Goal: Task Accomplishment & Management: Use online tool/utility

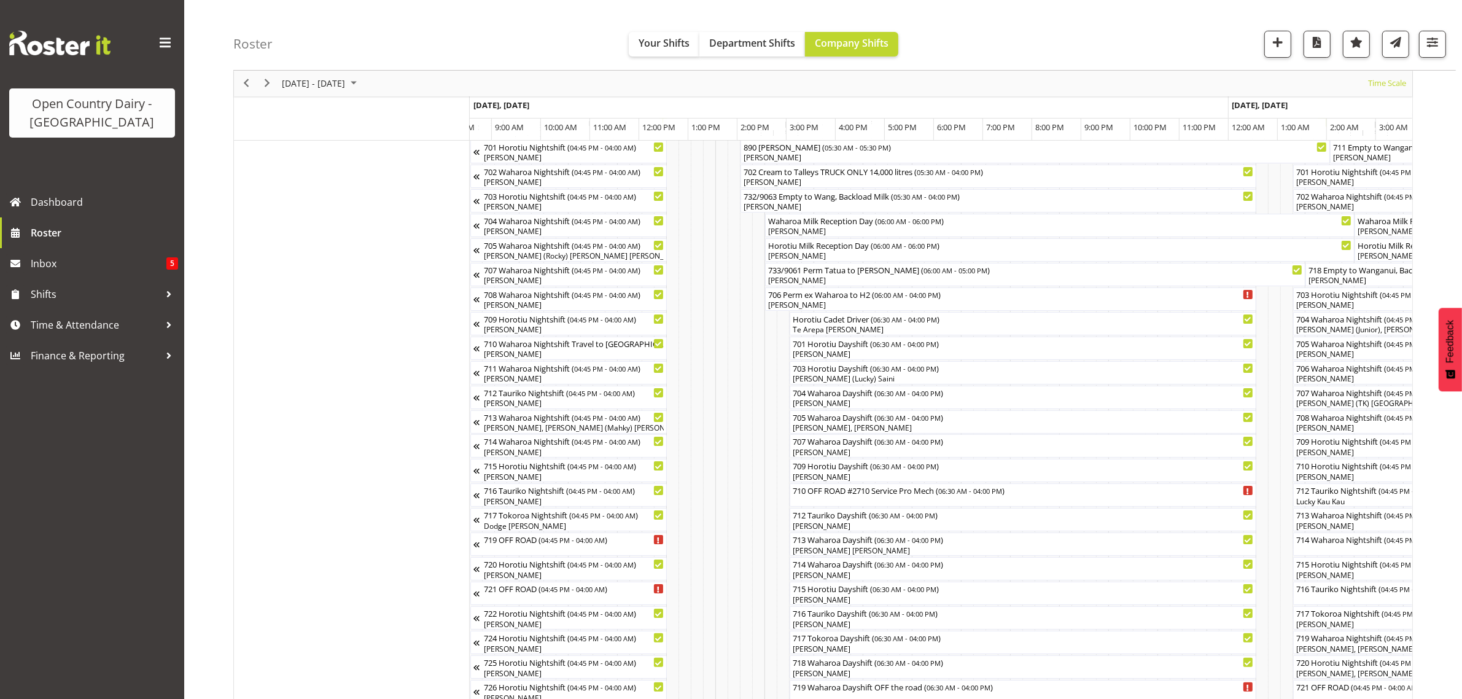
scroll to position [0, 5137]
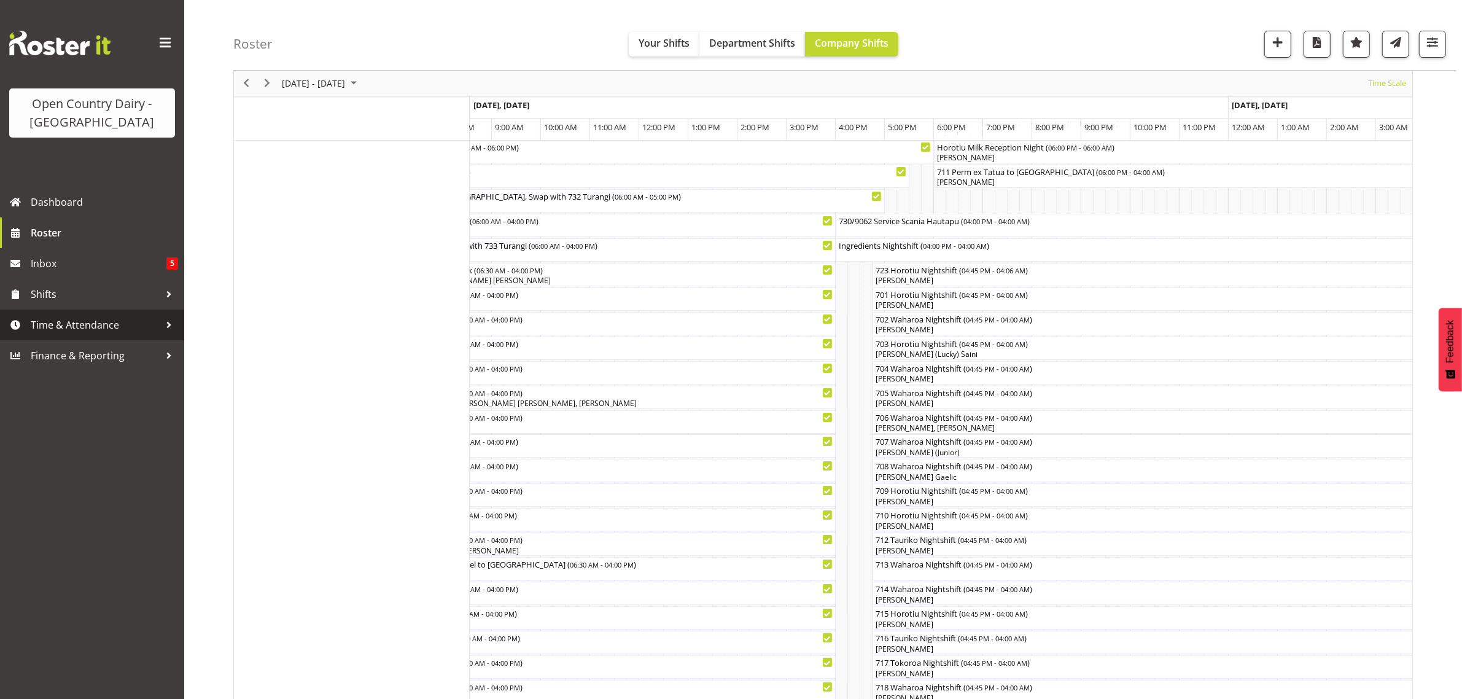
click at [46, 320] on span "Time & Attendance" at bounding box center [95, 325] width 129 height 18
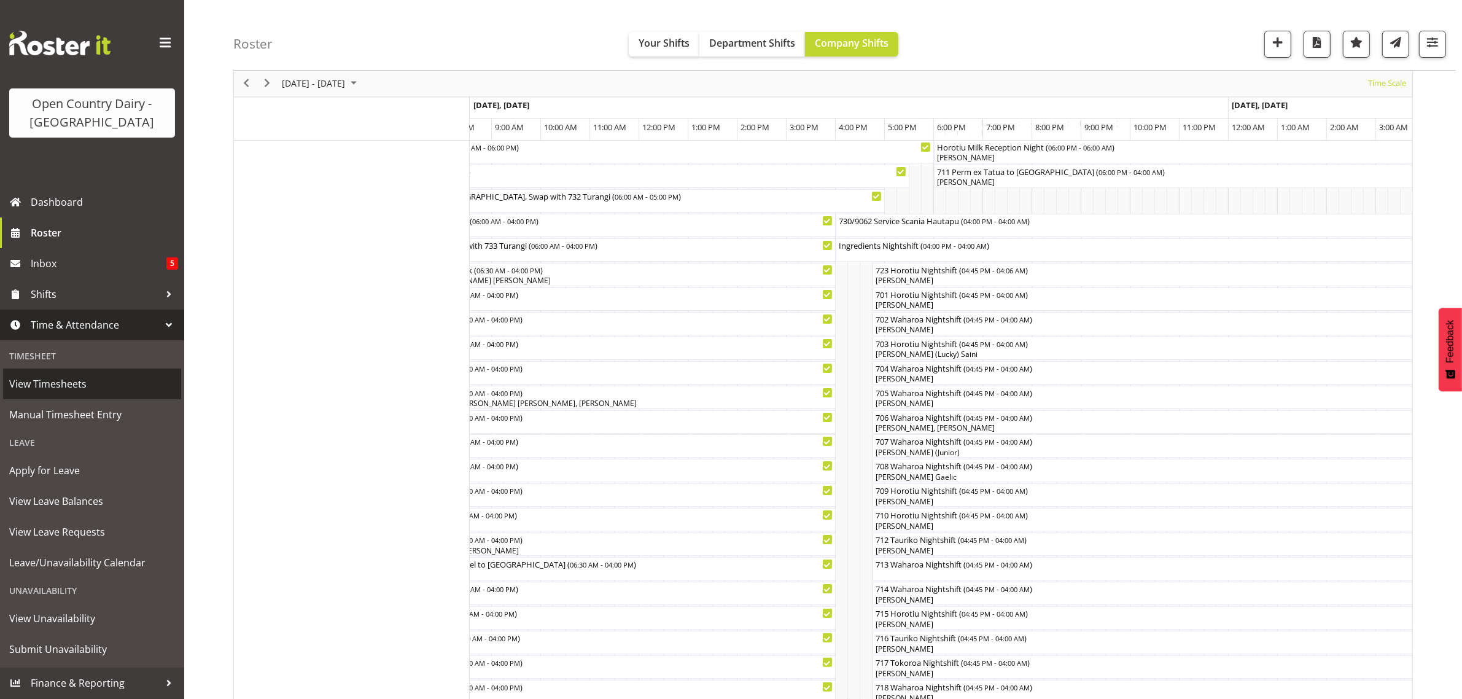
click at [69, 387] on span "View Timesheets" at bounding box center [92, 384] width 166 height 18
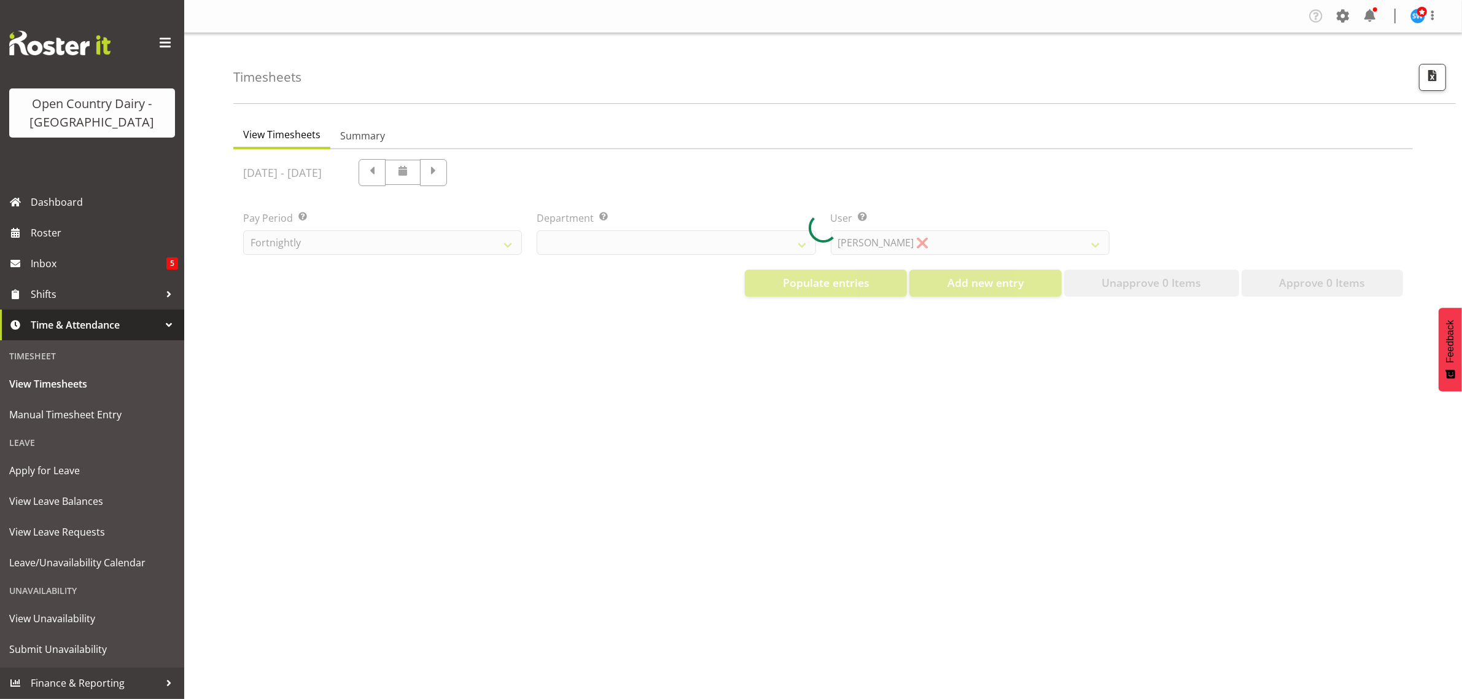
select select "733"
select select "7414"
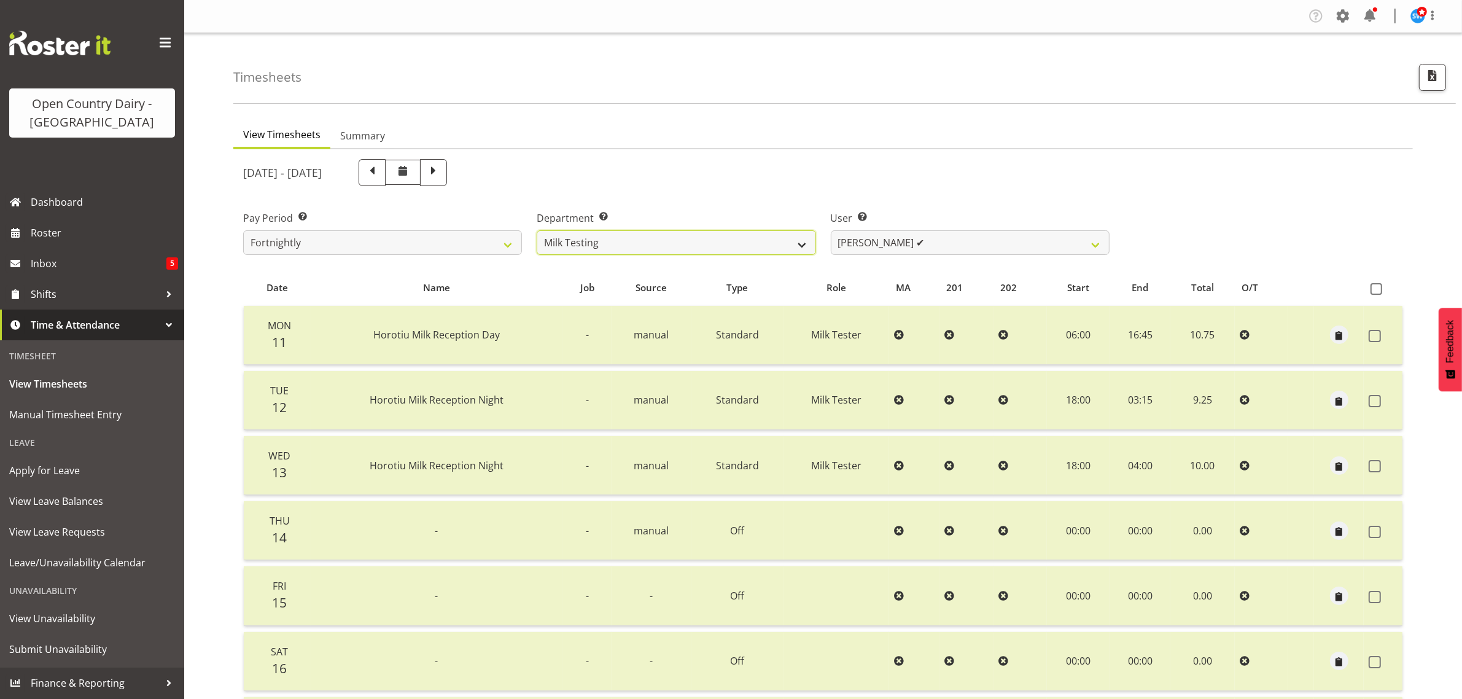
click at [798, 246] on select "701 702 703 704 705 706 707 708 709 710 711 712 713 714 715 716 717 718 719 720" at bounding box center [676, 242] width 279 height 25
select select "761"
click at [537, 230] on select "701 702 703 704 705 706 707 708 709 710 711 712 713 714 715 716 717 718 719 720" at bounding box center [676, 242] width 279 height 25
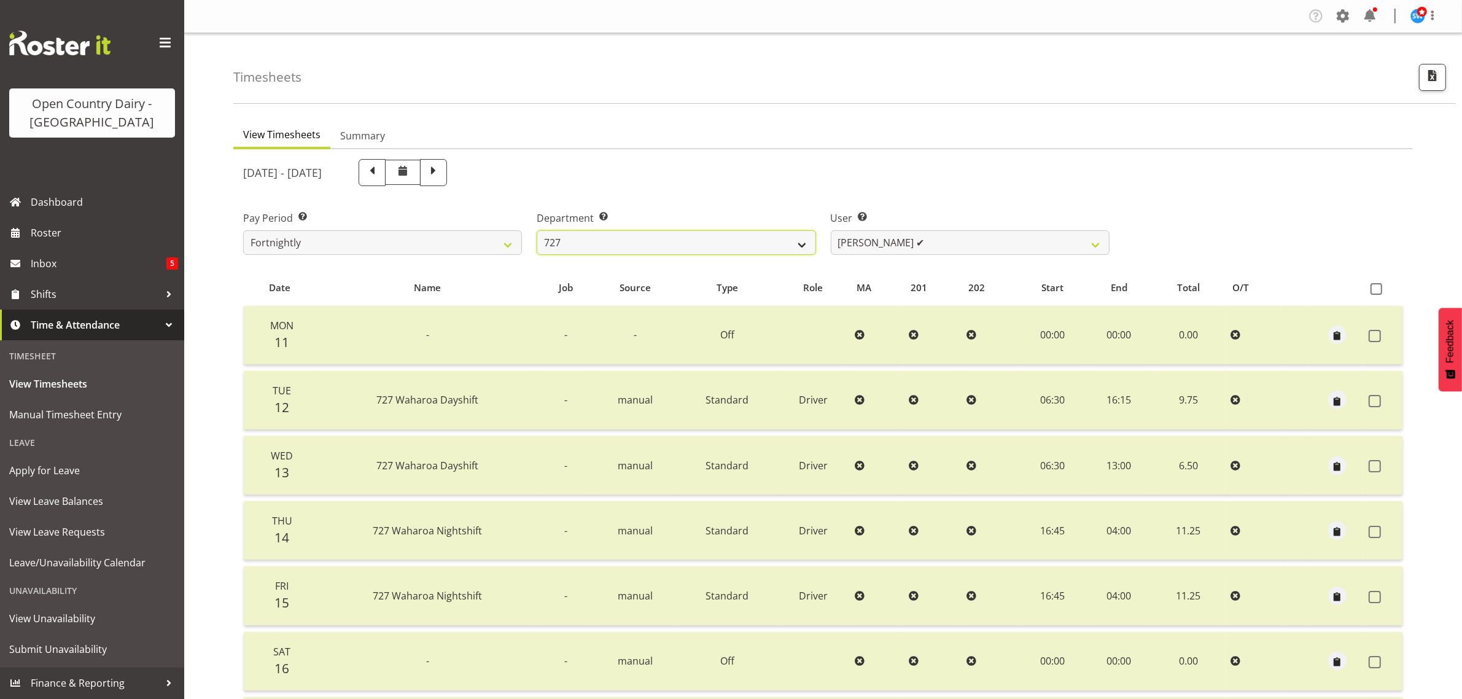
click at [803, 241] on select "701 702 703 704 705 706 707 708 709 710 711 712 713 714 715 716 717 718 719 720" at bounding box center [676, 242] width 279 height 25
click at [1095, 240] on select "David Pawley ✔ Kase Hussey ✔ Rhys Greener ✔" at bounding box center [970, 242] width 279 height 25
select select "11588"
click at [831, 230] on select "David Pawley ✔ Kase Hussey ✔ Rhys Greener ✔" at bounding box center [970, 242] width 279 height 25
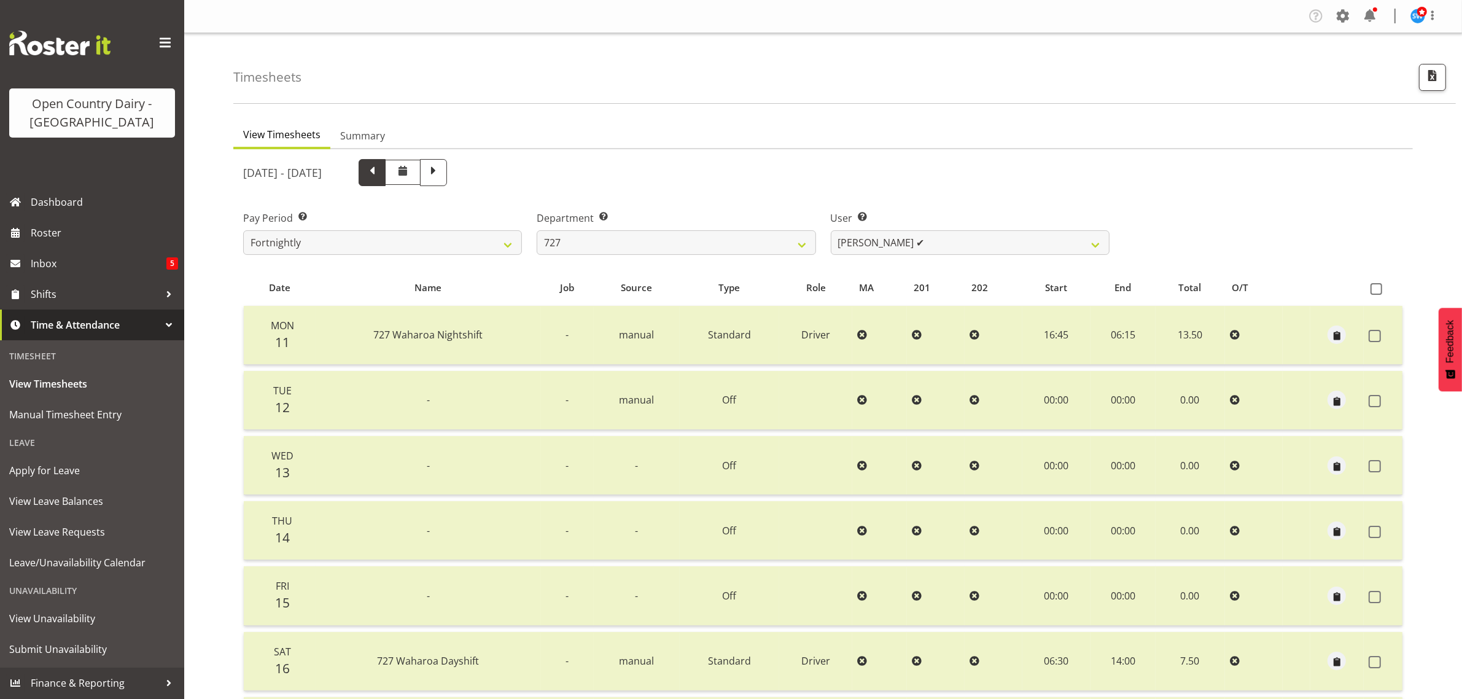
click at [380, 172] on span at bounding box center [372, 171] width 16 height 16
select select
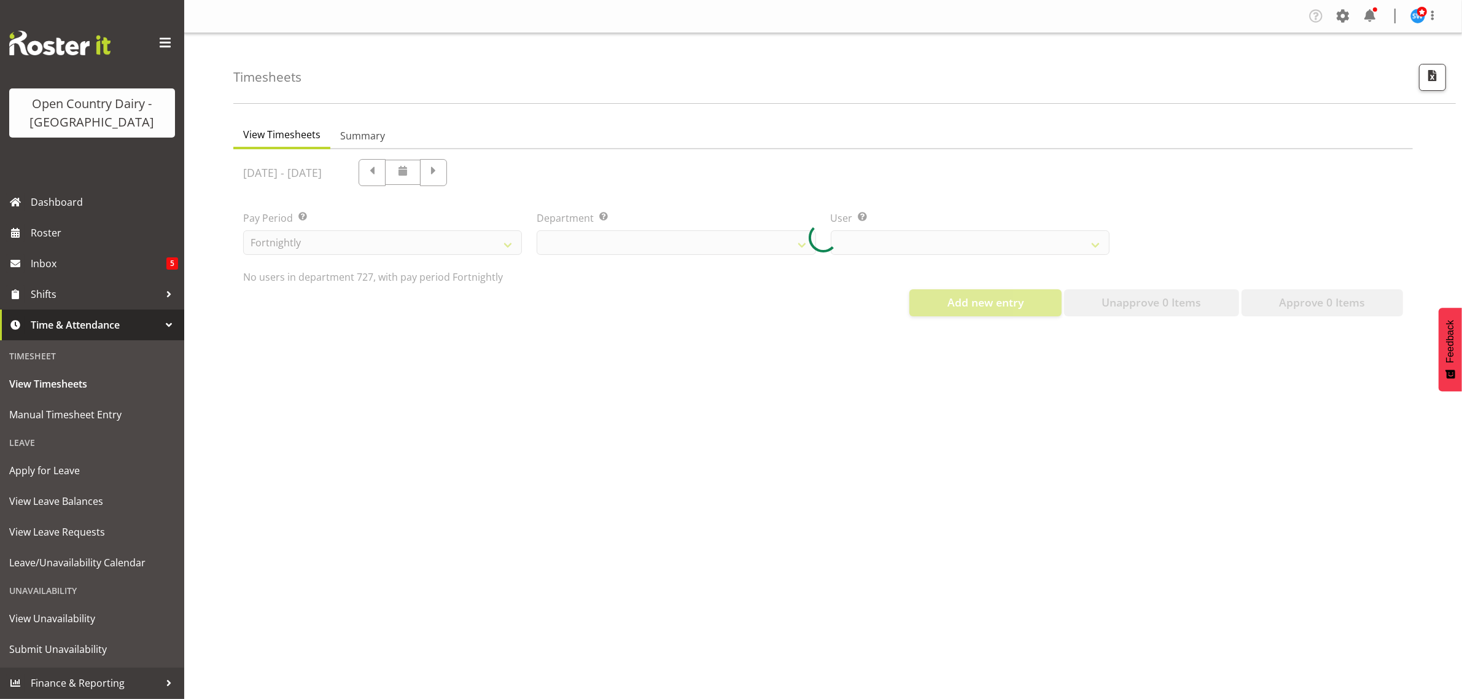
select select "761"
select select "11588"
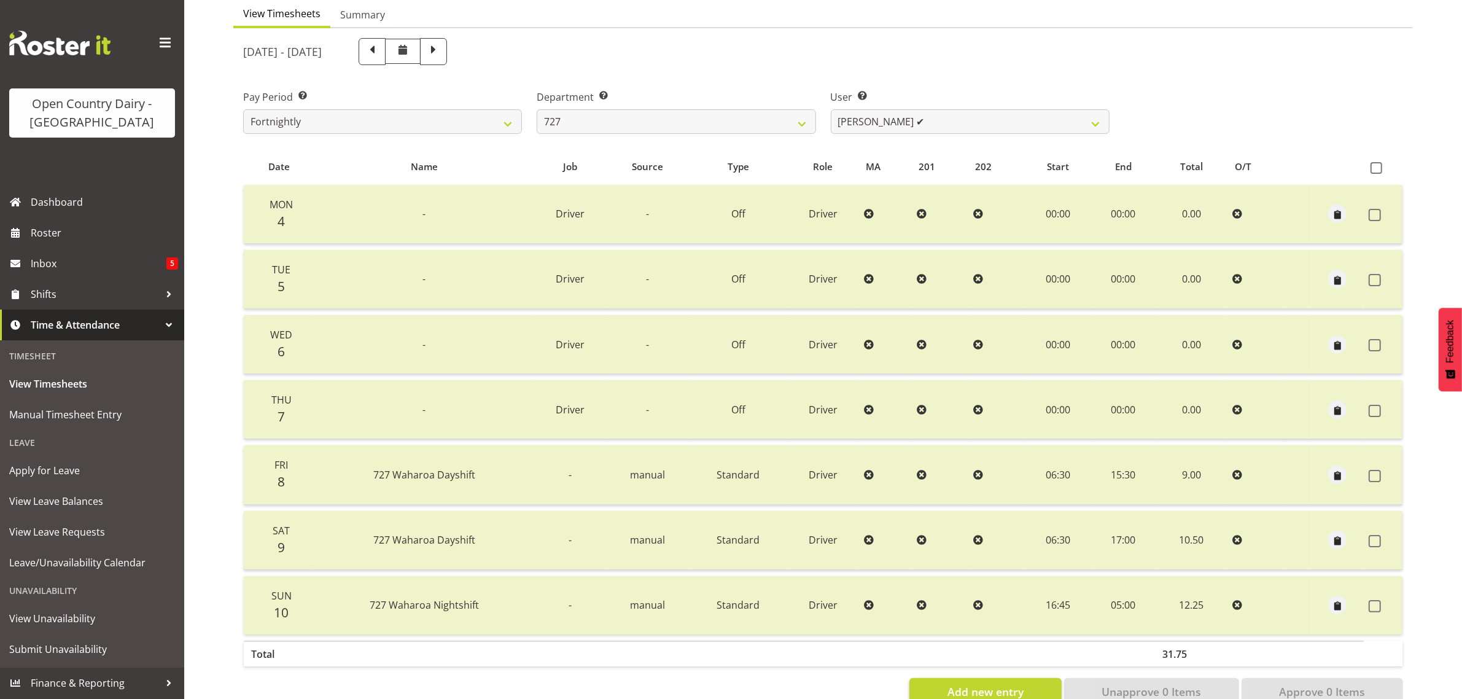
scroll to position [157, 0]
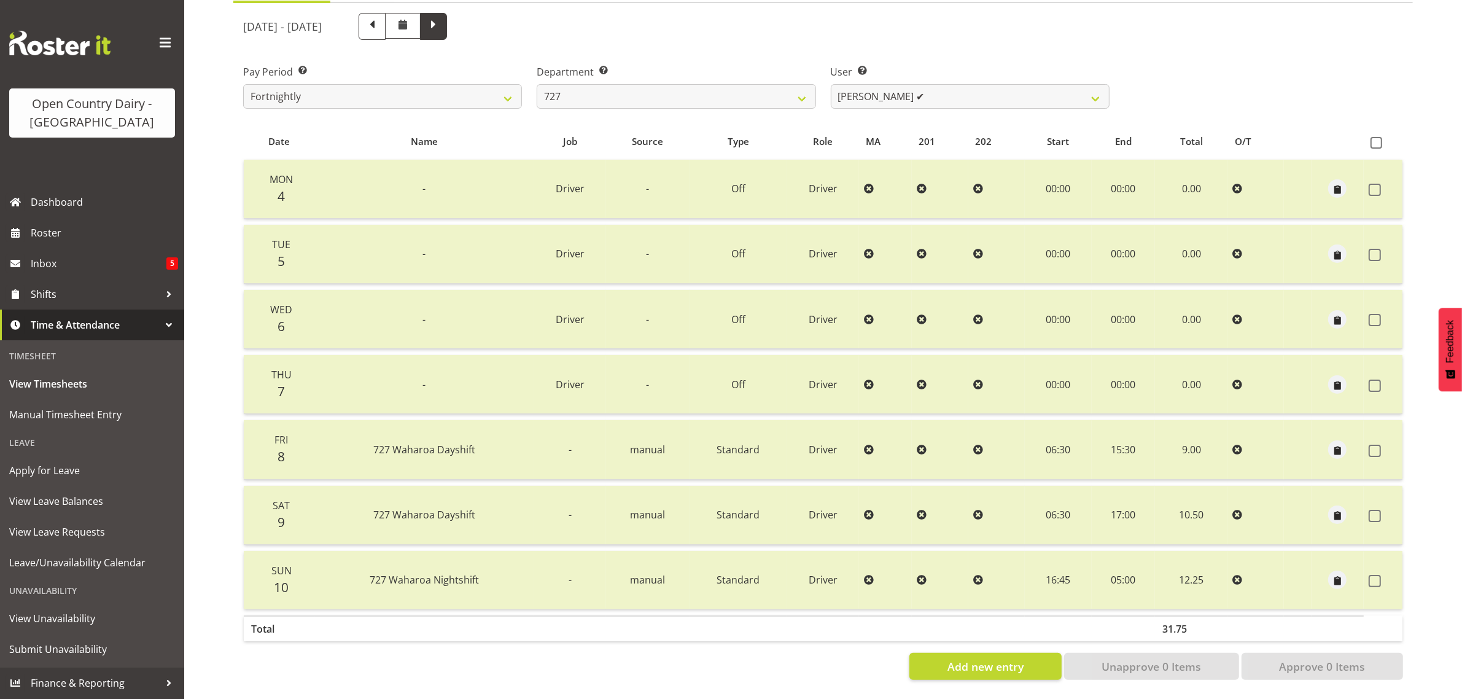
click at [442, 17] on span at bounding box center [434, 25] width 16 height 16
select select
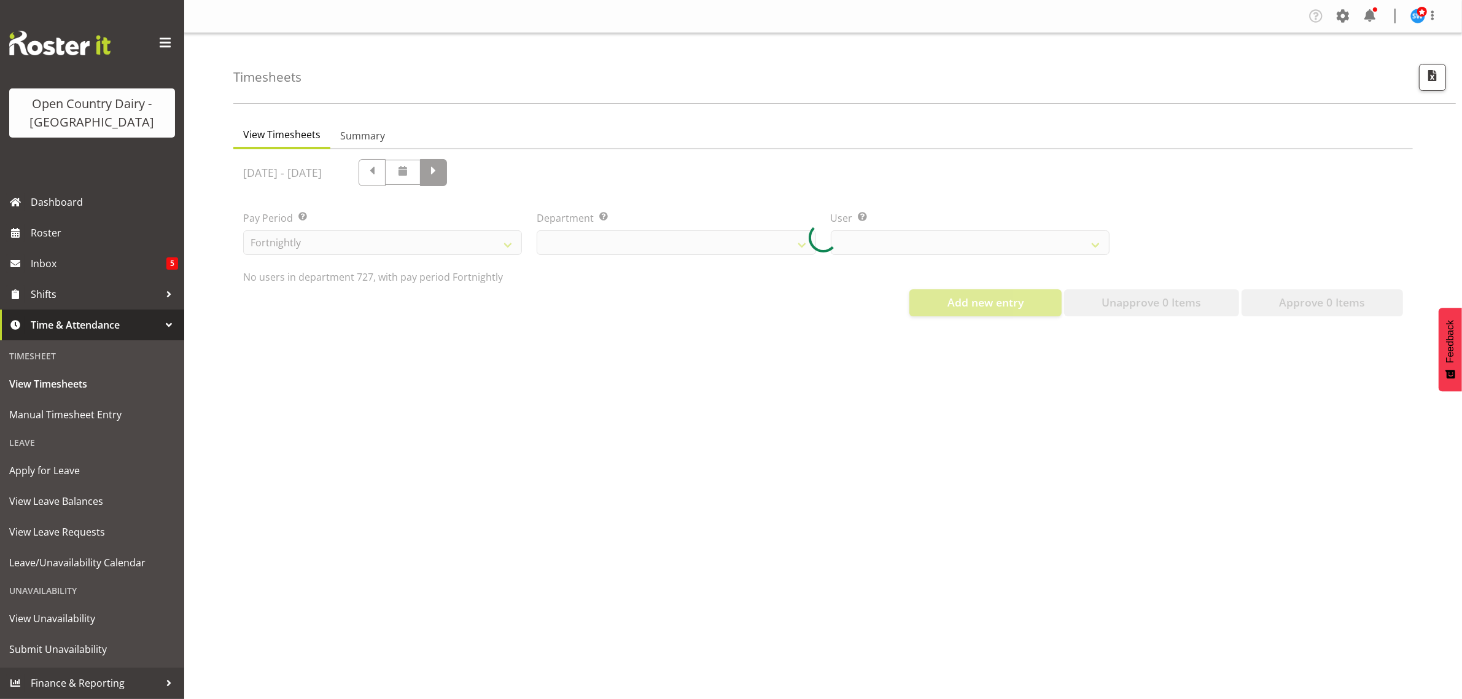
scroll to position [0, 0]
select select "761"
select select "11588"
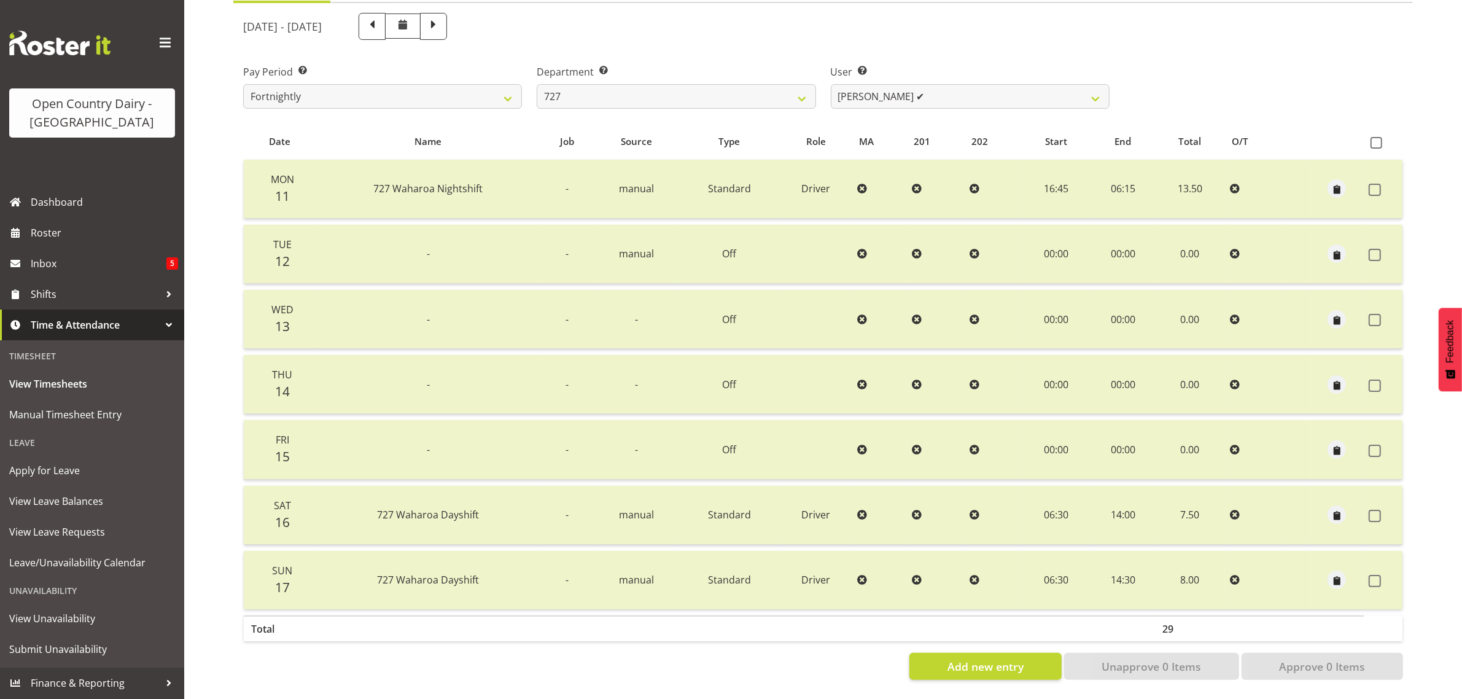
scroll to position [157, 0]
